Goal: Information Seeking & Learning: Learn about a topic

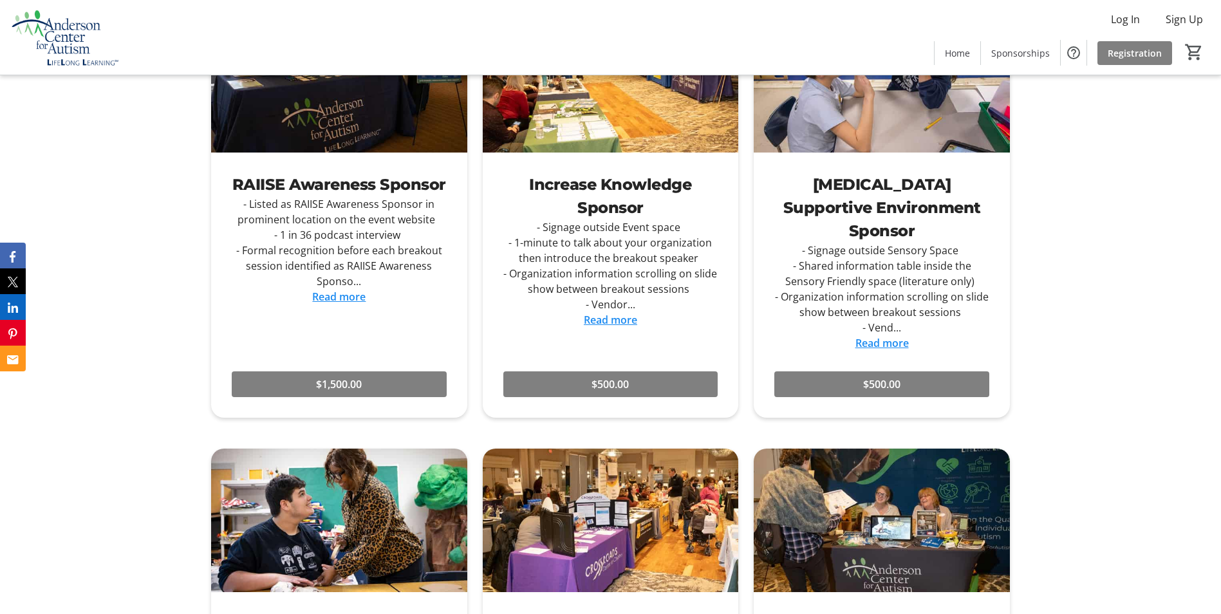
scroll to position [2317, 0]
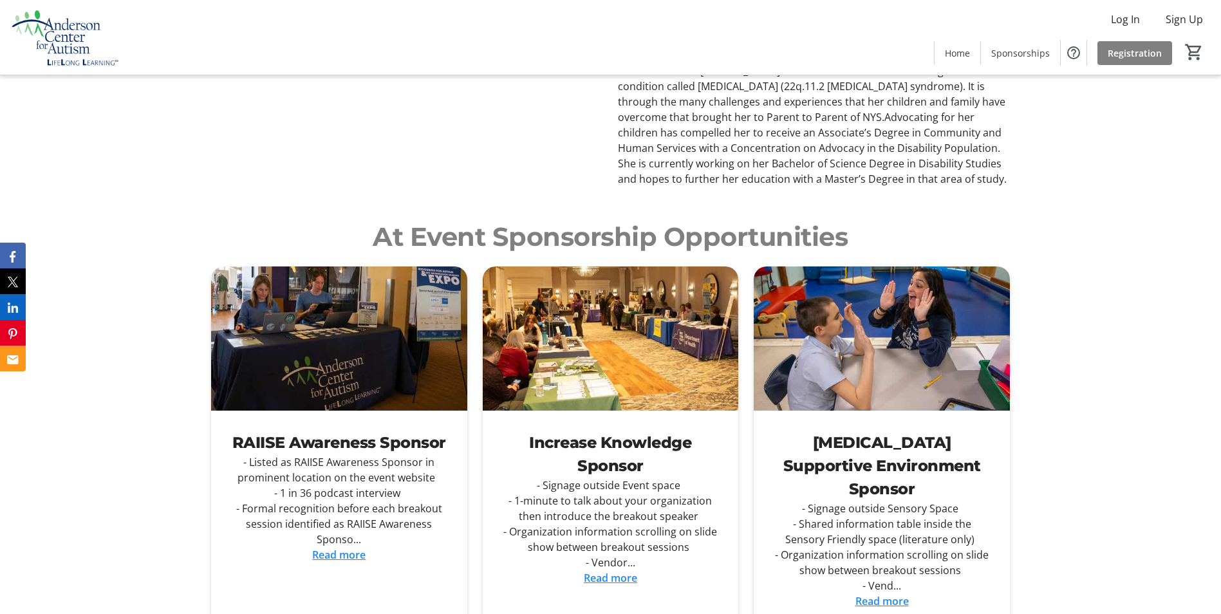
click at [327, 548] on link "Read more" at bounding box center [338, 555] width 53 height 14
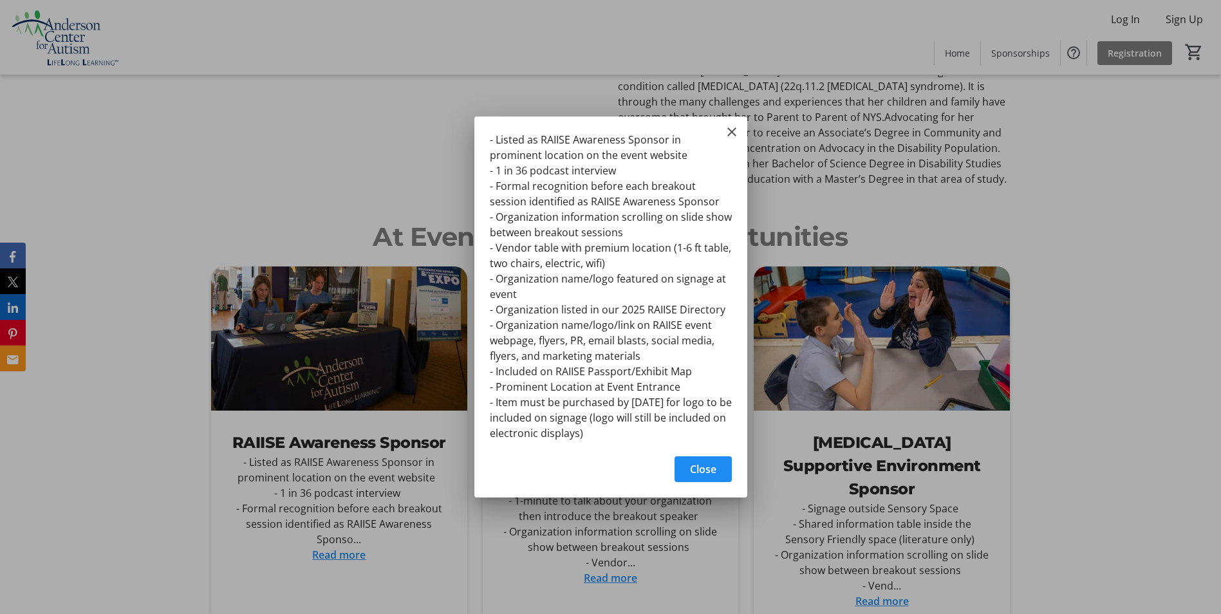
scroll to position [0, 0]
click at [730, 136] on mat-icon "Close" at bounding box center [731, 131] width 15 height 15
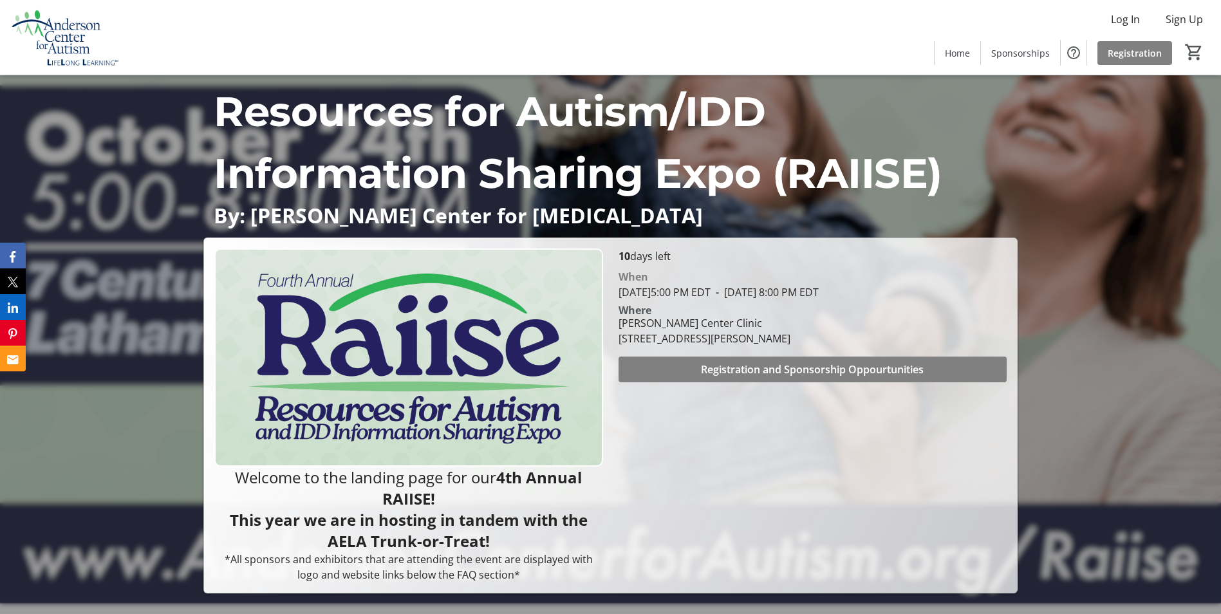
scroll to position [2317, 0]
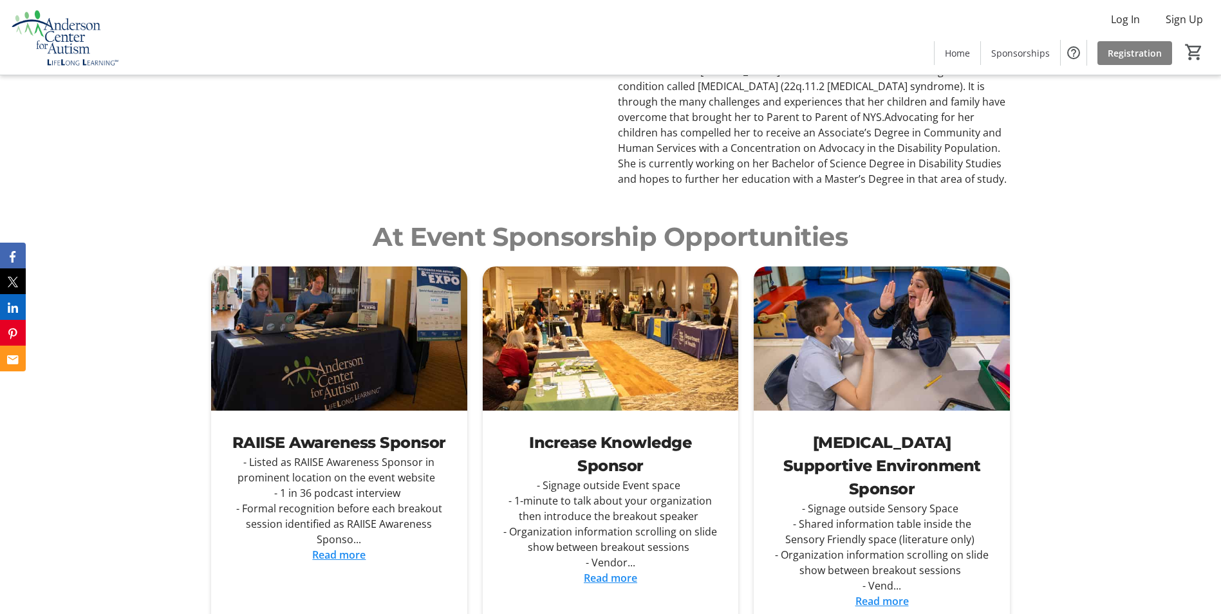
click at [616, 571] on link "Read more" at bounding box center [610, 578] width 53 height 14
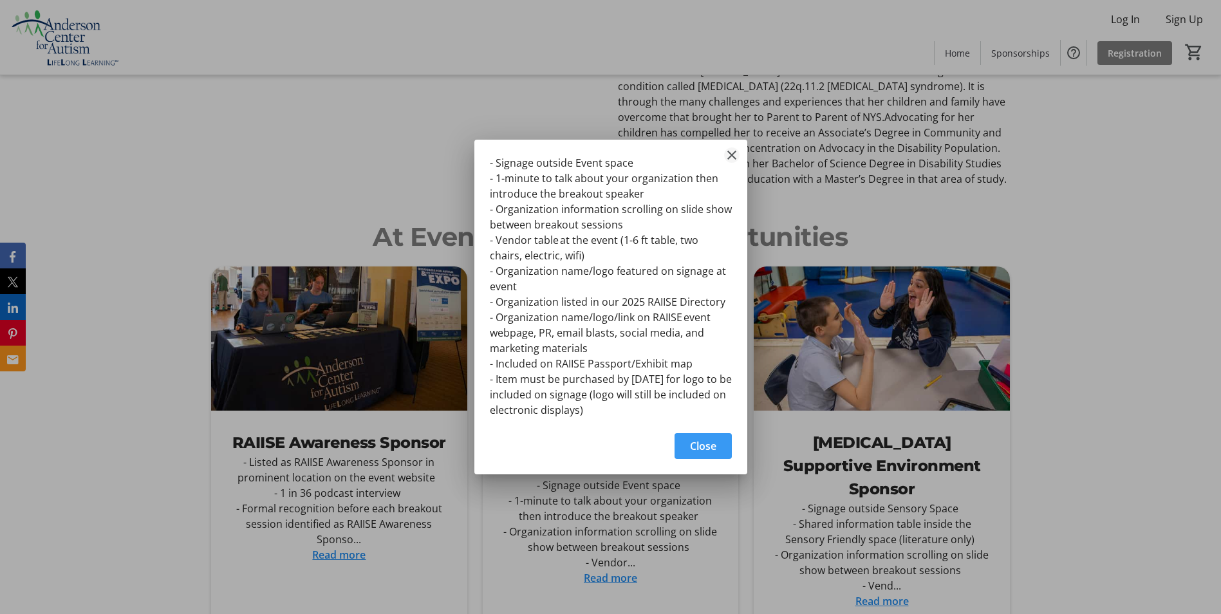
click at [729, 155] on mat-icon "Close" at bounding box center [731, 154] width 15 height 15
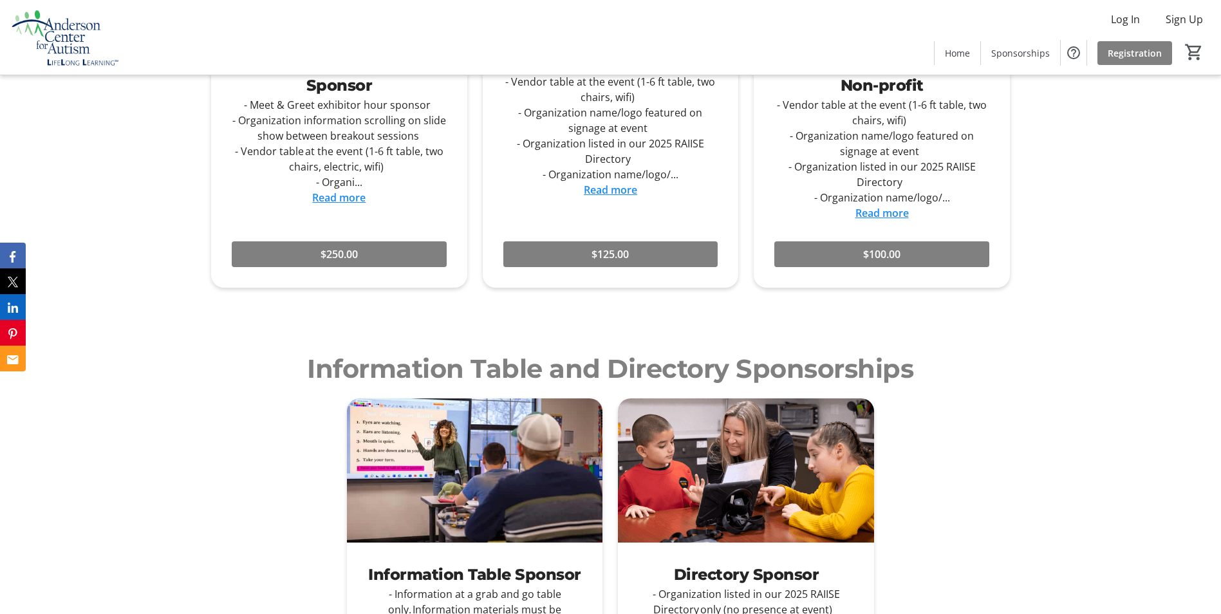
scroll to position [3283, 0]
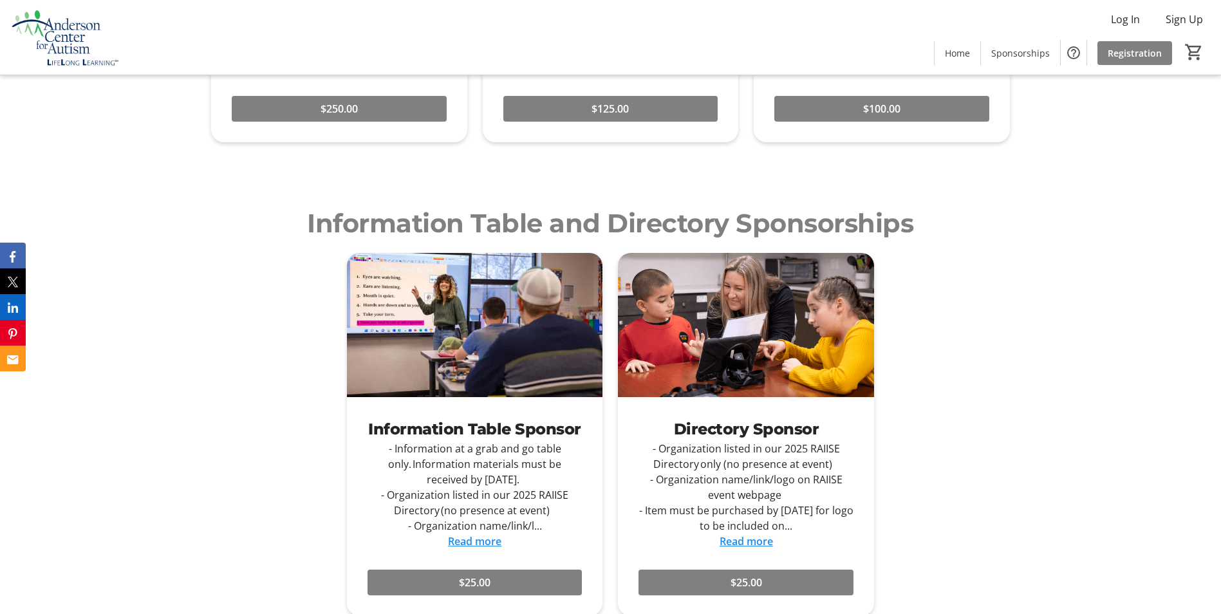
click at [480, 534] on link "Read more" at bounding box center [474, 541] width 53 height 14
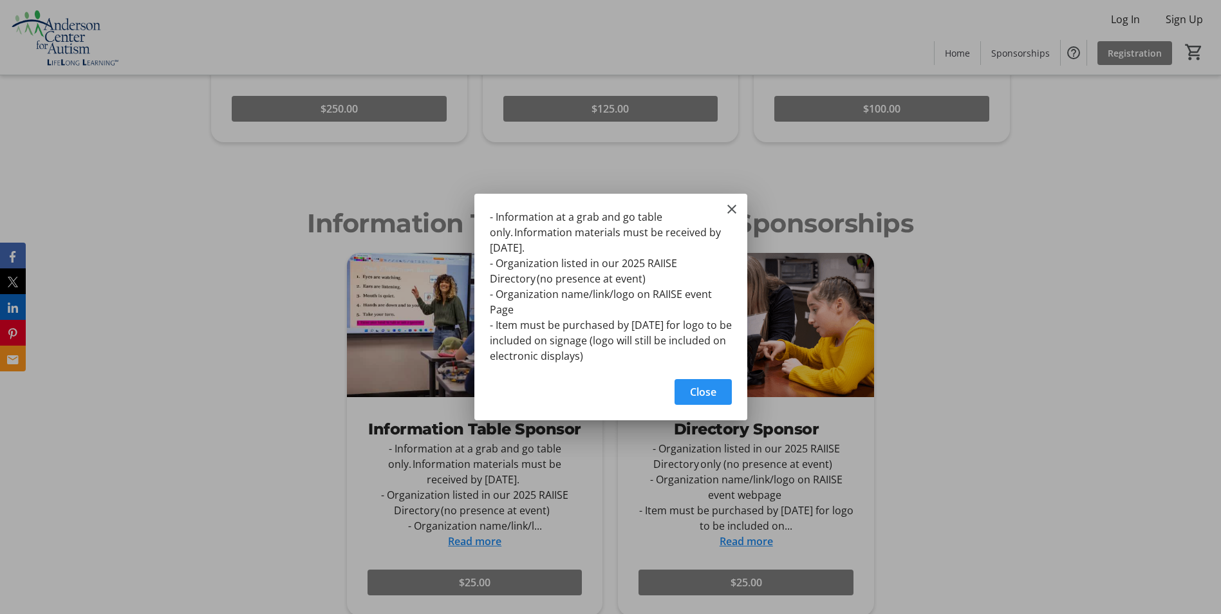
scroll to position [0, 0]
click at [727, 205] on mat-icon "Close" at bounding box center [731, 208] width 15 height 15
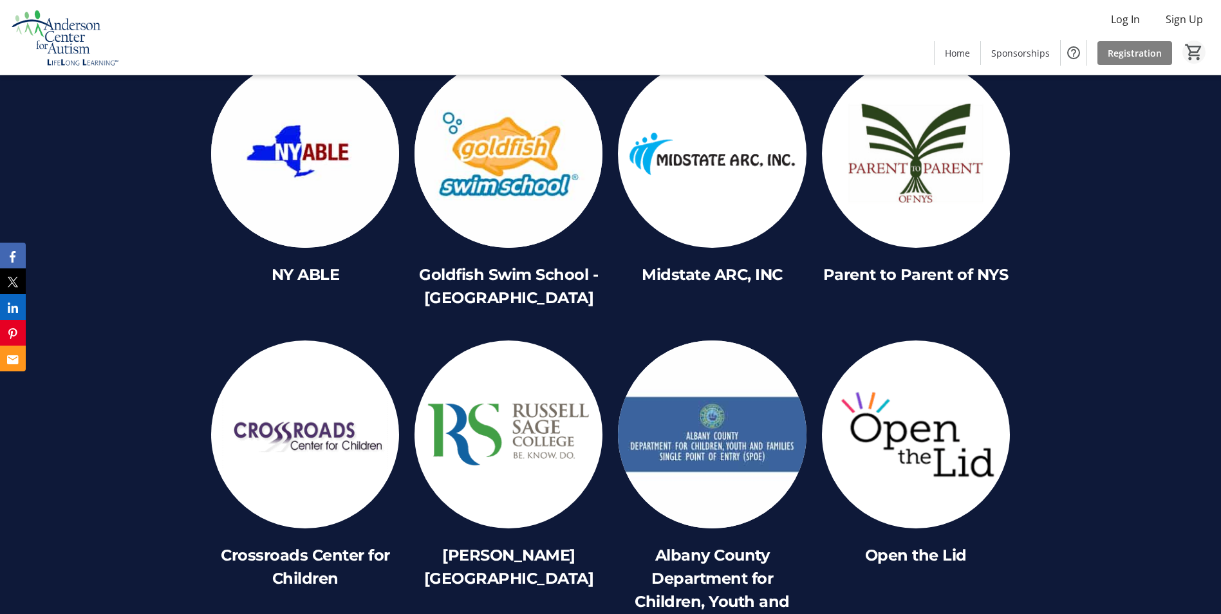
scroll to position [6502, 0]
